Goal: Task Accomplishment & Management: Manage account settings

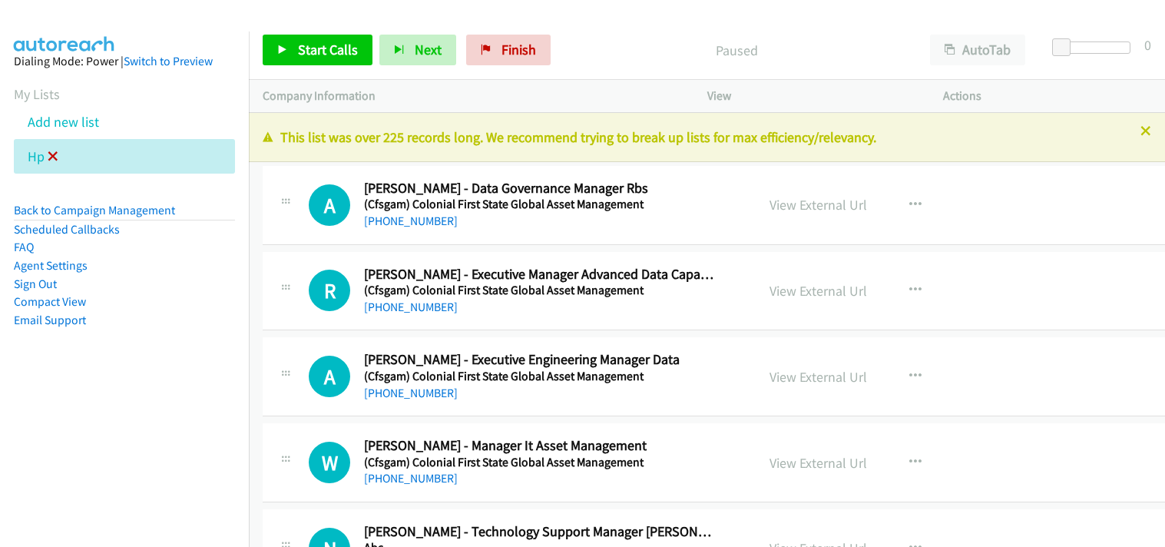
click at [51, 154] on icon at bounding box center [53, 157] width 11 height 11
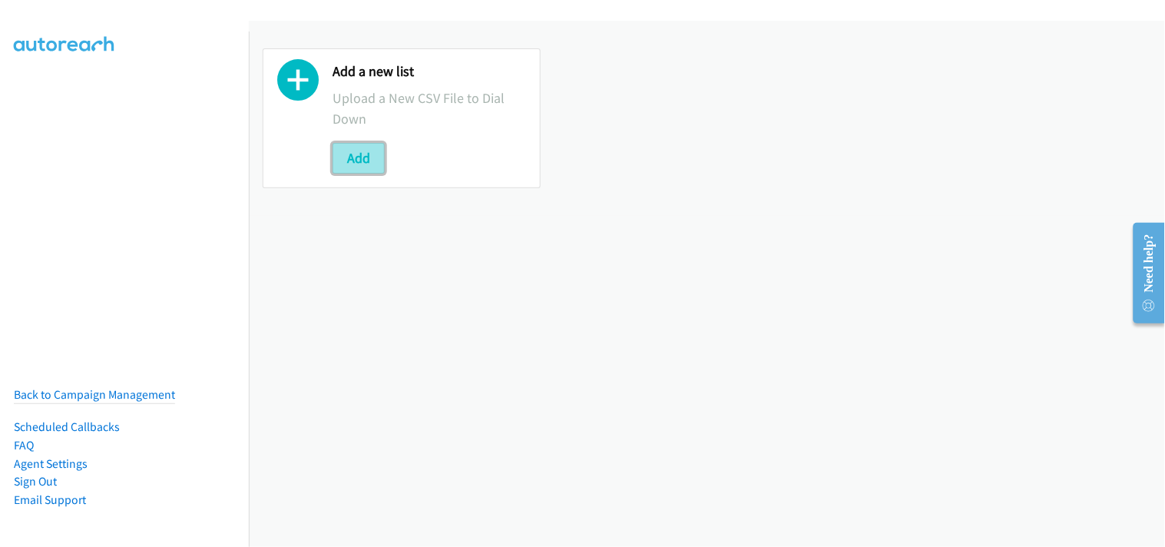
click at [369, 154] on button "Add" at bounding box center [358, 158] width 52 height 31
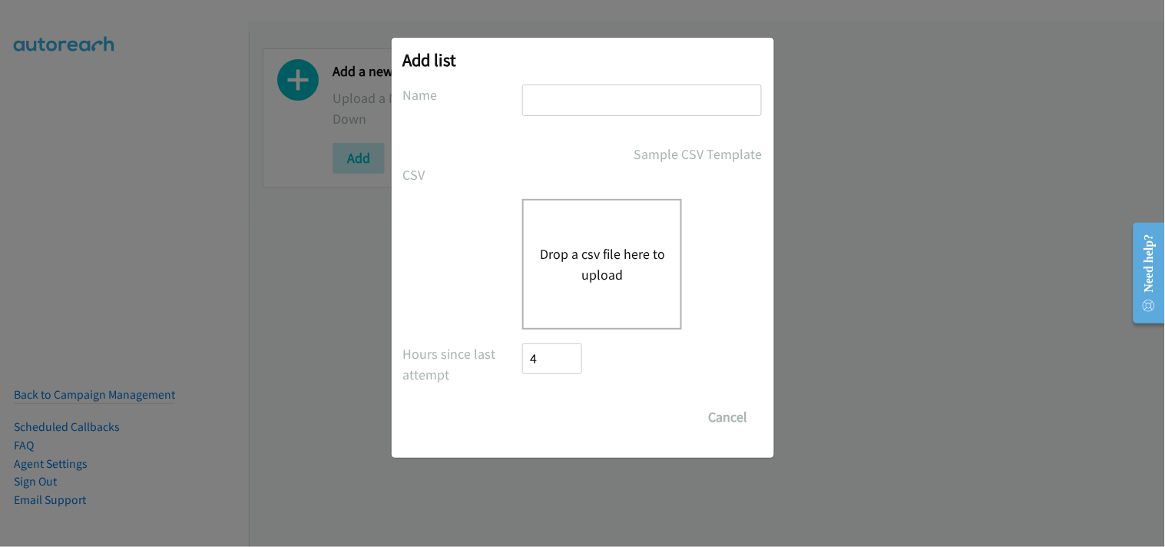
click at [599, 101] on input "text" at bounding box center [642, 99] width 240 height 31
type input "HP"
click at [568, 299] on div "Drop a csv file here to upload" at bounding box center [602, 264] width 160 height 131
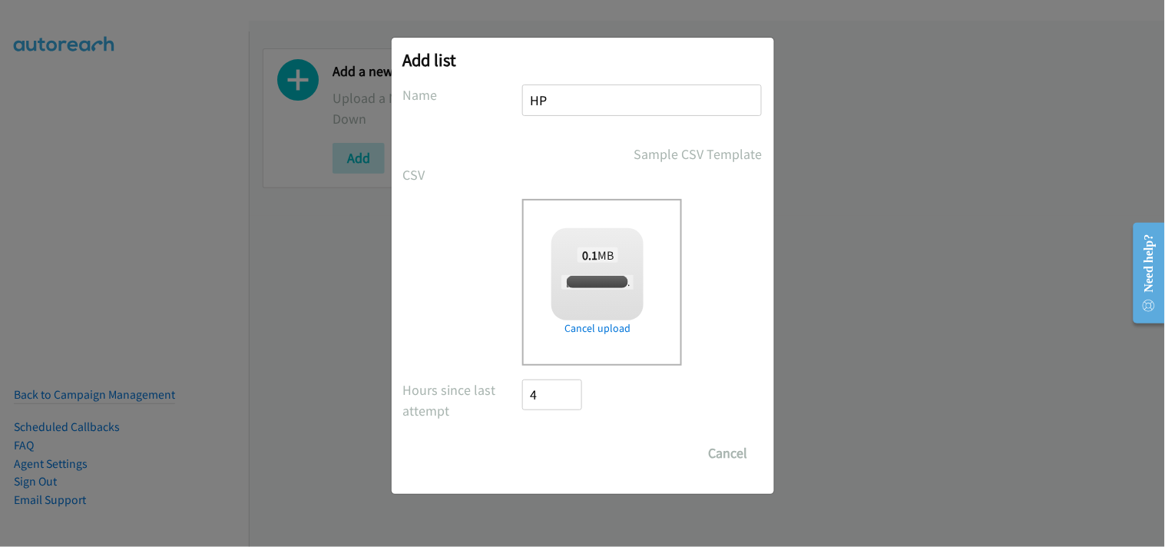
checkbox input "true"
click at [572, 461] on input "Save List" at bounding box center [563, 453] width 81 height 31
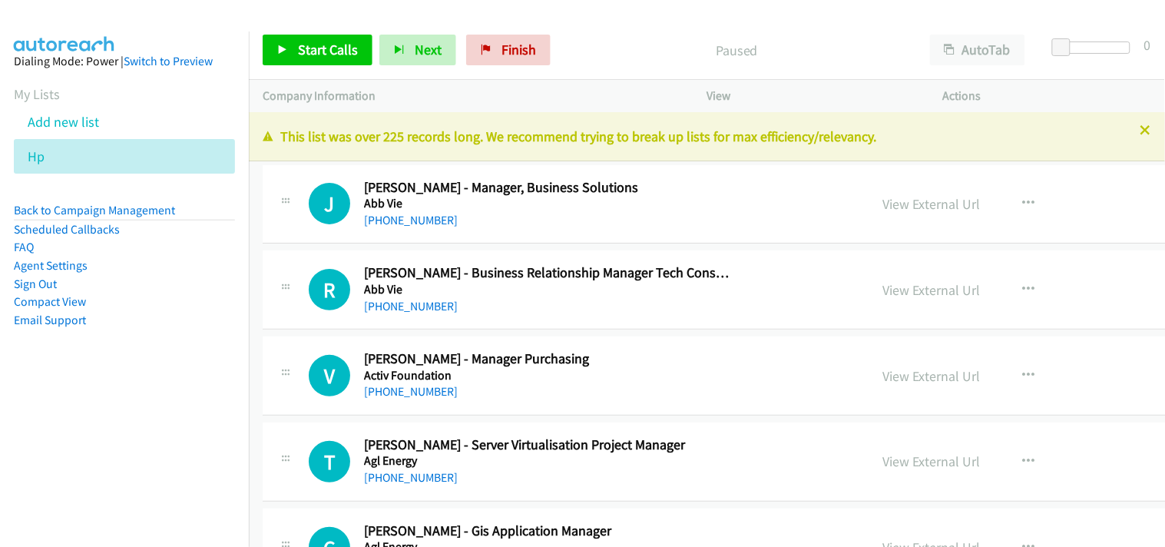
click at [1140, 131] on icon at bounding box center [1145, 131] width 11 height 11
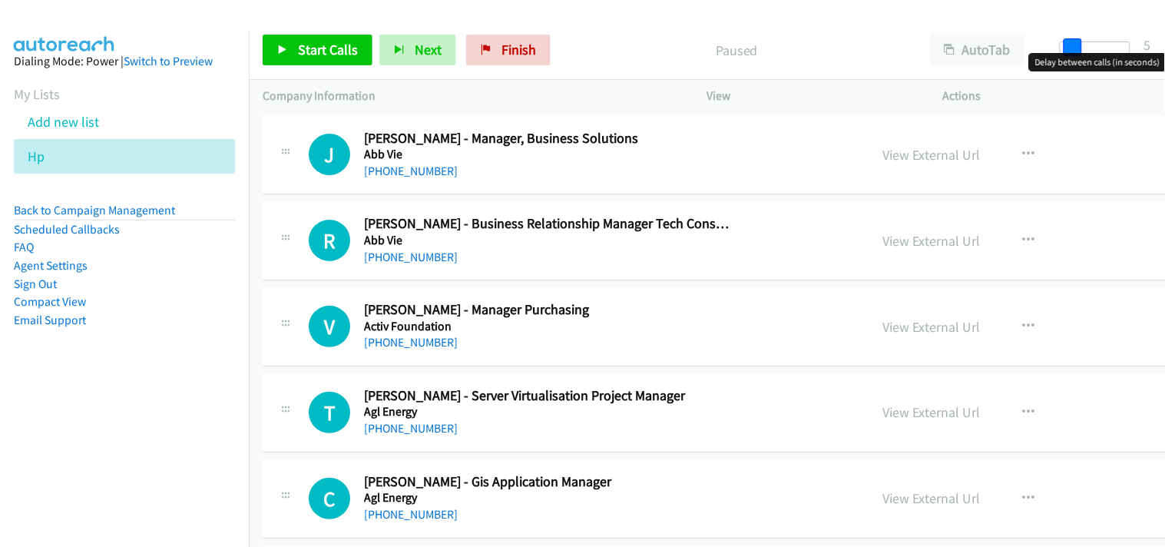
drag, startPoint x: 1064, startPoint y: 41, endPoint x: 1075, endPoint y: 43, distance: 10.9
click at [1075, 43] on span at bounding box center [1072, 47] width 18 height 18
